Goal: Check status

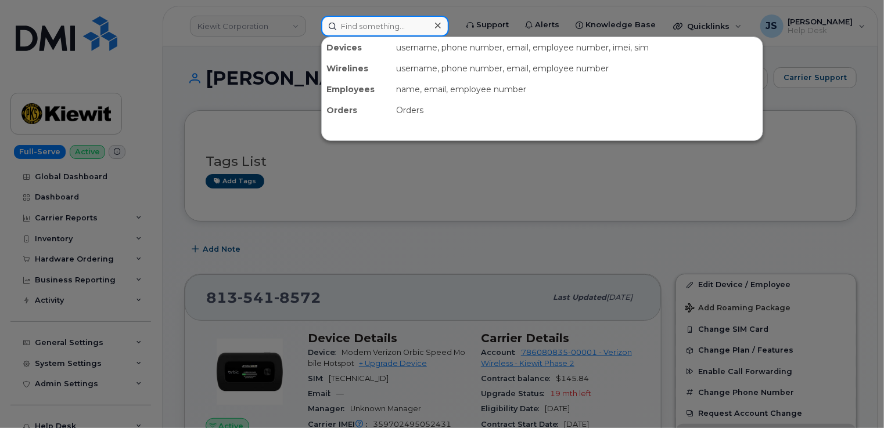
click at [374, 30] on input at bounding box center [385, 26] width 128 height 21
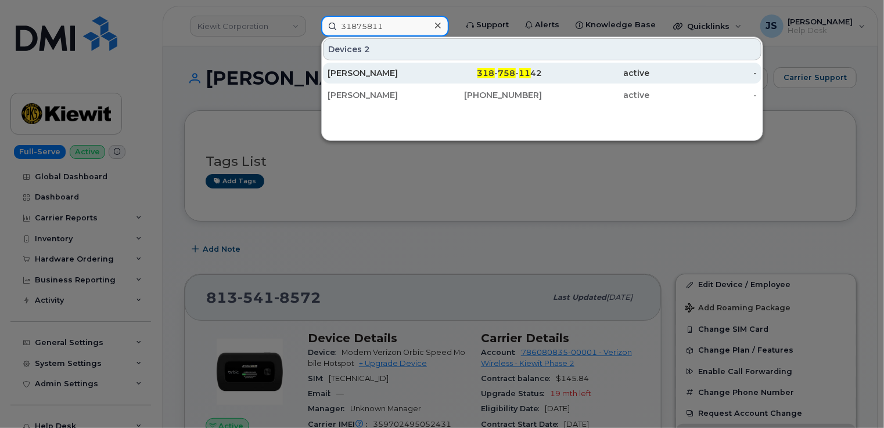
type input "31875811"
click at [399, 77] on div "[PERSON_NAME]" at bounding box center [380, 73] width 107 height 12
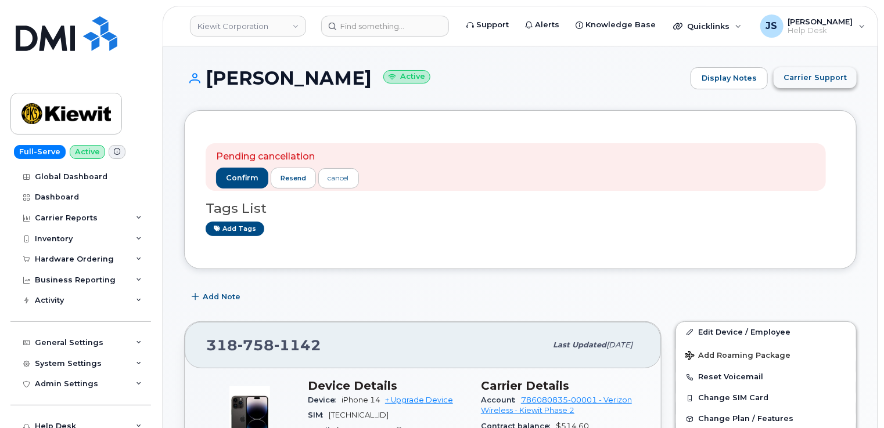
click at [815, 81] on span "Carrier Support" at bounding box center [814, 77] width 63 height 11
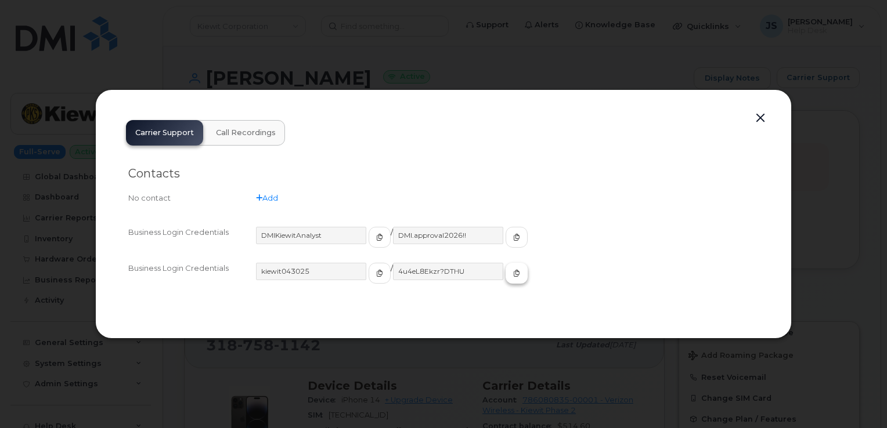
click at [511, 276] on span "button" at bounding box center [516, 273] width 10 height 10
click at [759, 117] on button "button" at bounding box center [760, 118] width 17 height 16
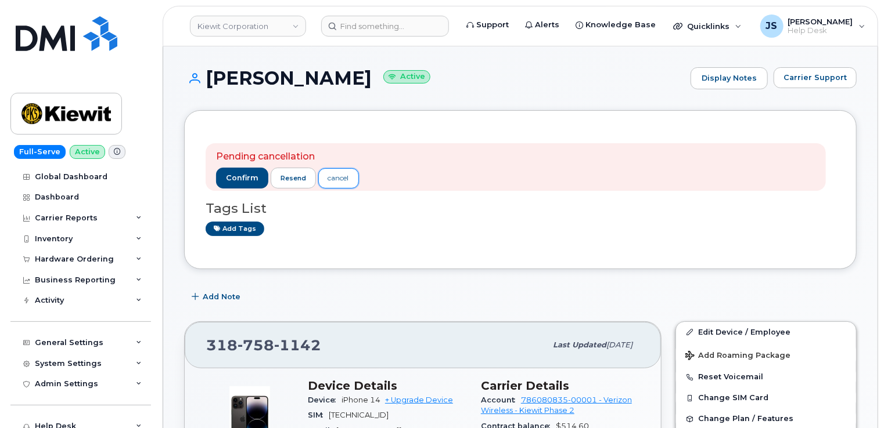
click at [344, 183] on div "cancel" at bounding box center [338, 178] width 21 height 10
